Goal: Transaction & Acquisition: Download file/media

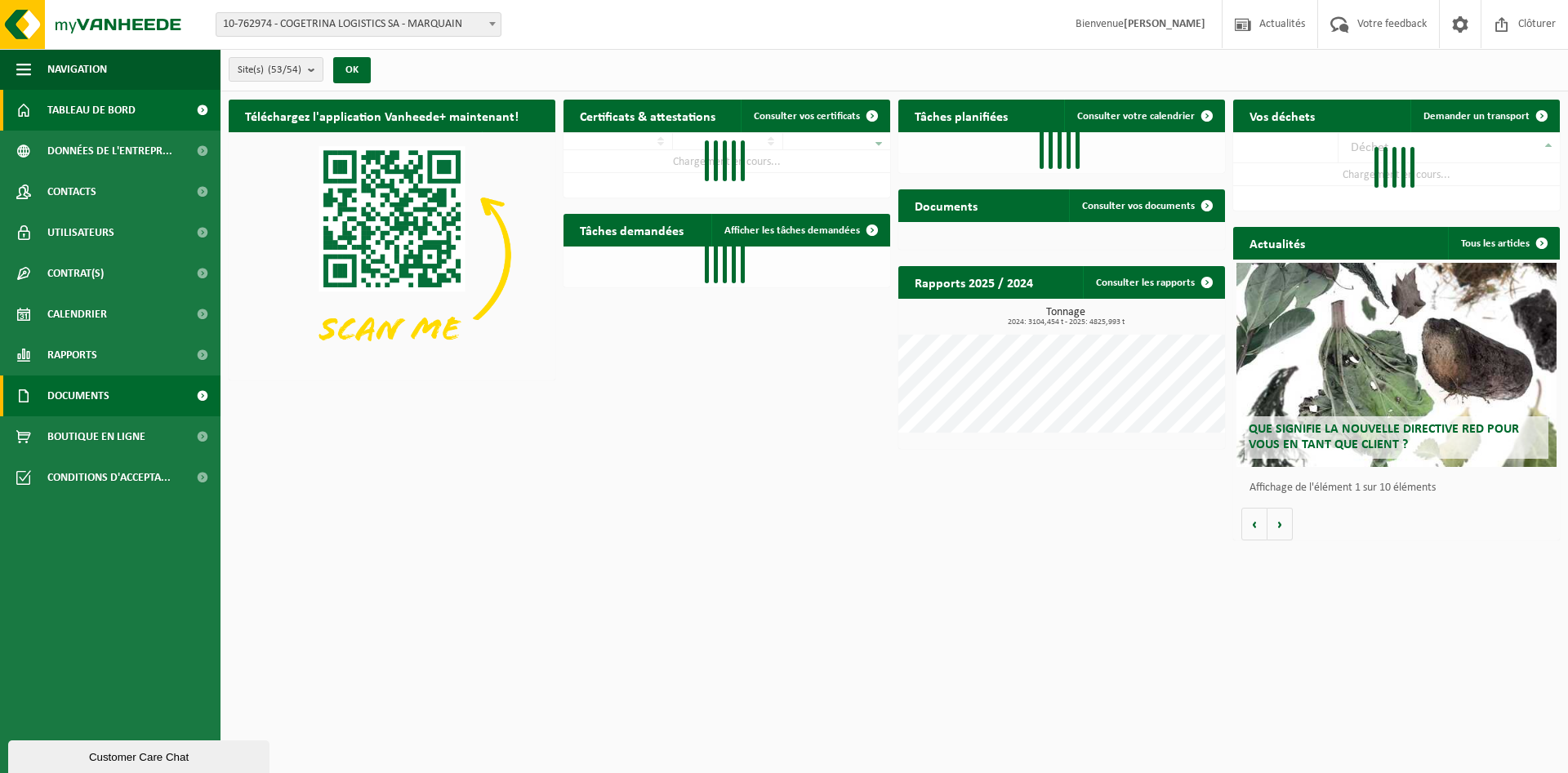
click at [85, 395] on span "Documents" at bounding box center [78, 395] width 62 height 41
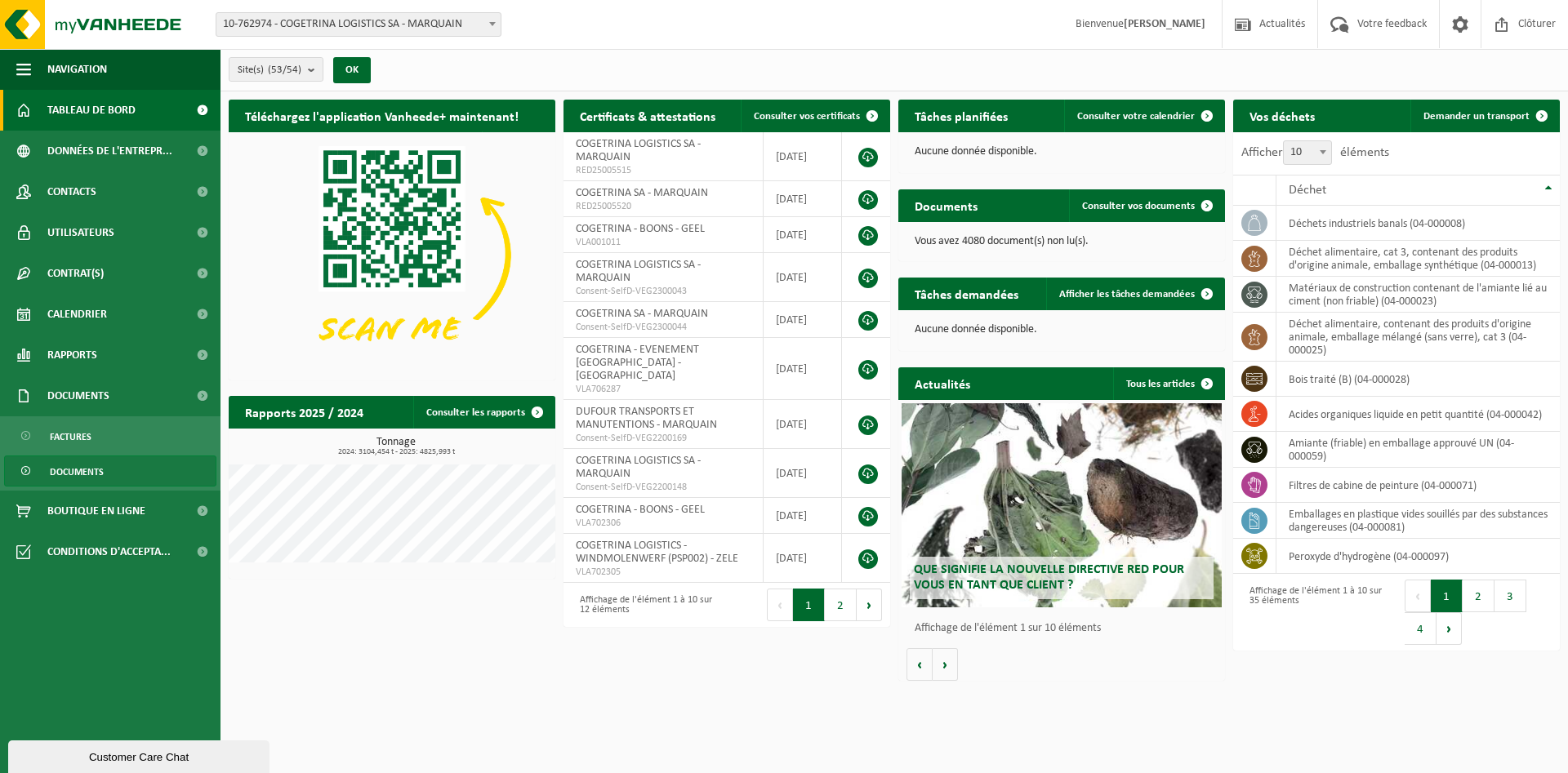
click at [88, 477] on span "Documents" at bounding box center [76, 471] width 54 height 31
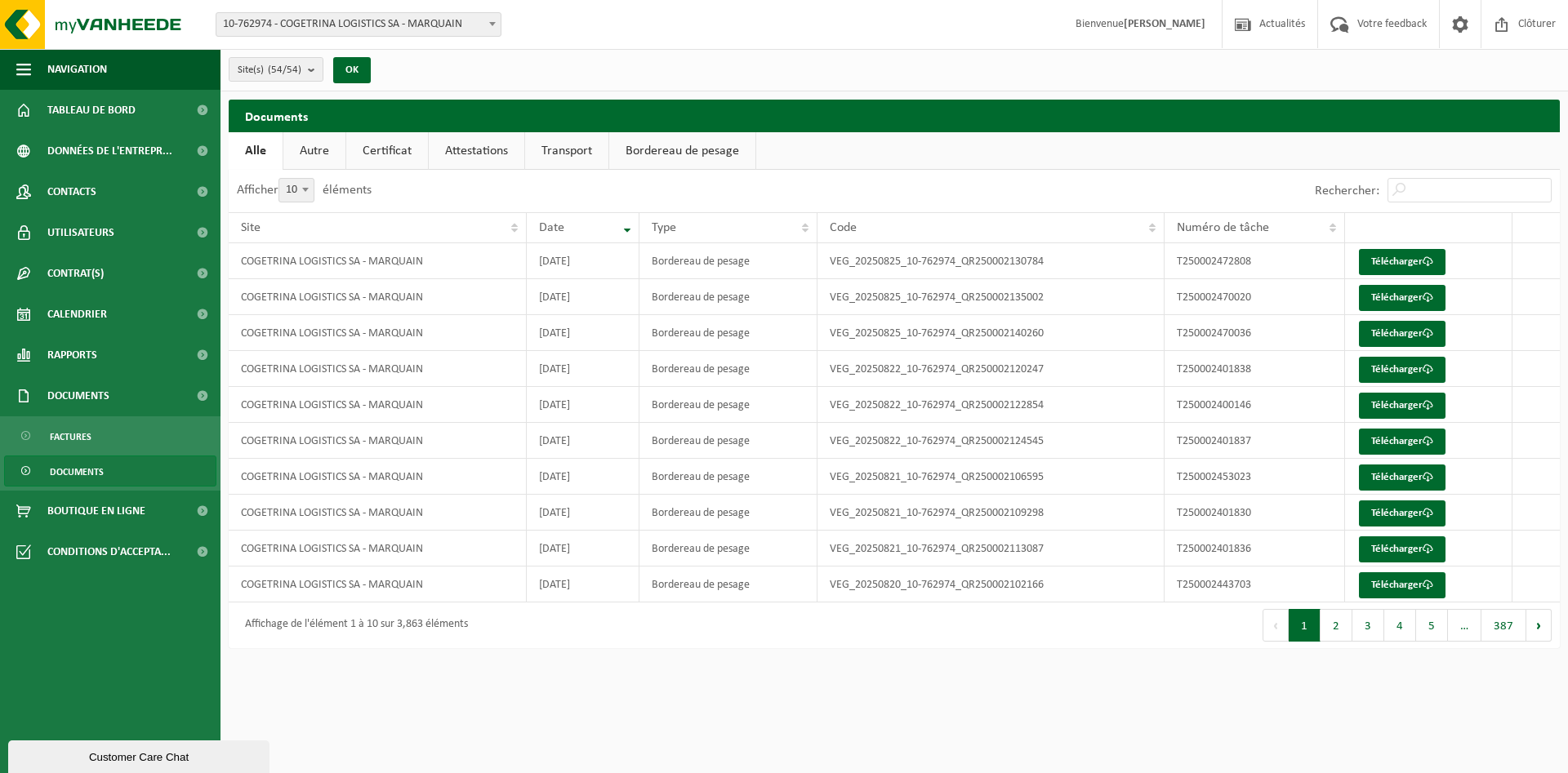
click at [650, 157] on link "Bordereau de pesage" at bounding box center [682, 151] width 146 height 37
click at [1395, 584] on link "Télécharger" at bounding box center [1402, 586] width 86 height 27
click at [1341, 627] on button "2" at bounding box center [1337, 625] width 31 height 32
click at [1410, 257] on link "Télécharger" at bounding box center [1402, 263] width 86 height 27
click at [1392, 300] on link "Télécharger" at bounding box center [1402, 298] width 86 height 27
